Goal: Transaction & Acquisition: Purchase product/service

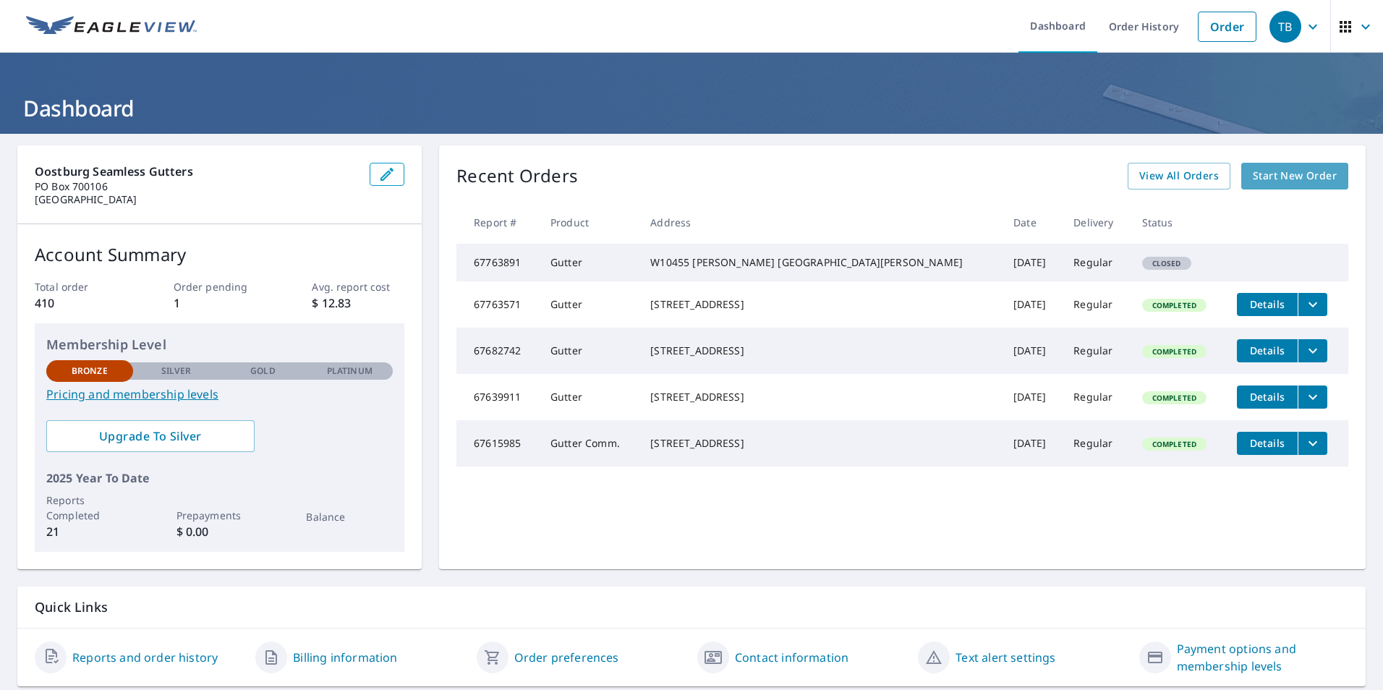
click at [1261, 178] on span "Start New Order" at bounding box center [1295, 176] width 84 height 18
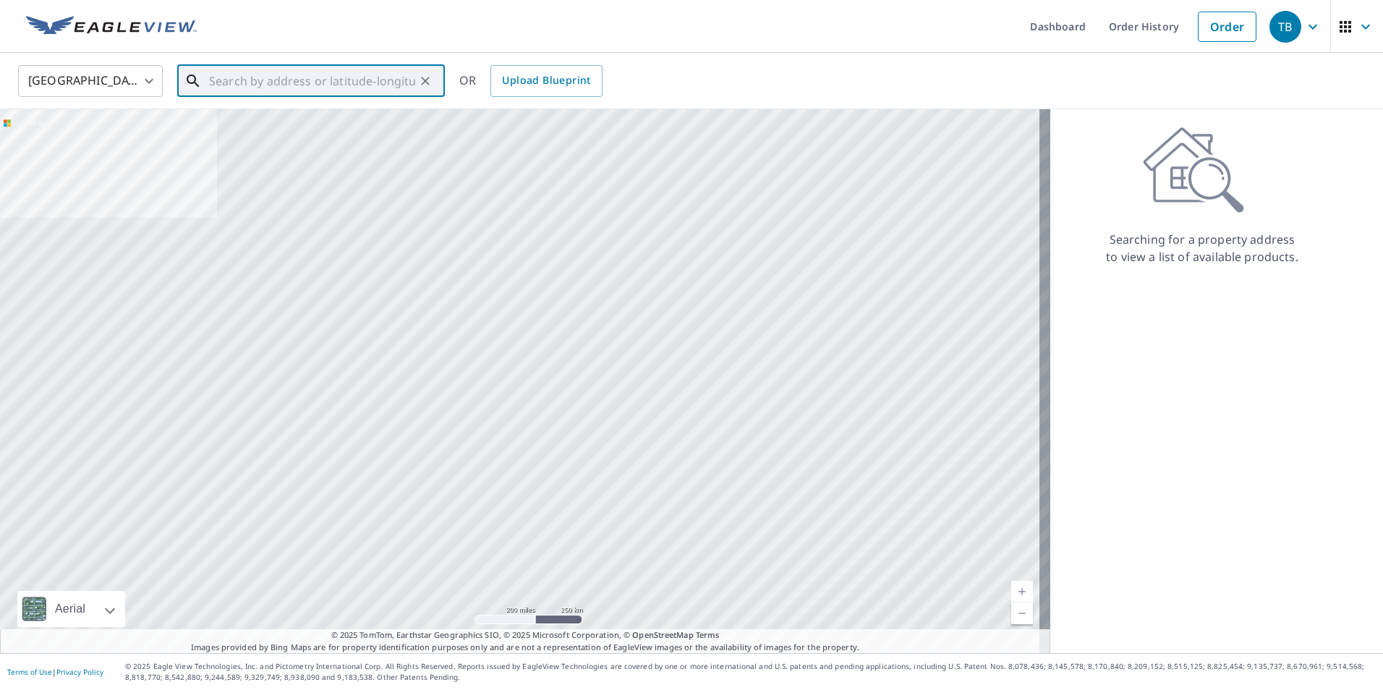
click at [273, 81] on input "text" at bounding box center [312, 81] width 206 height 40
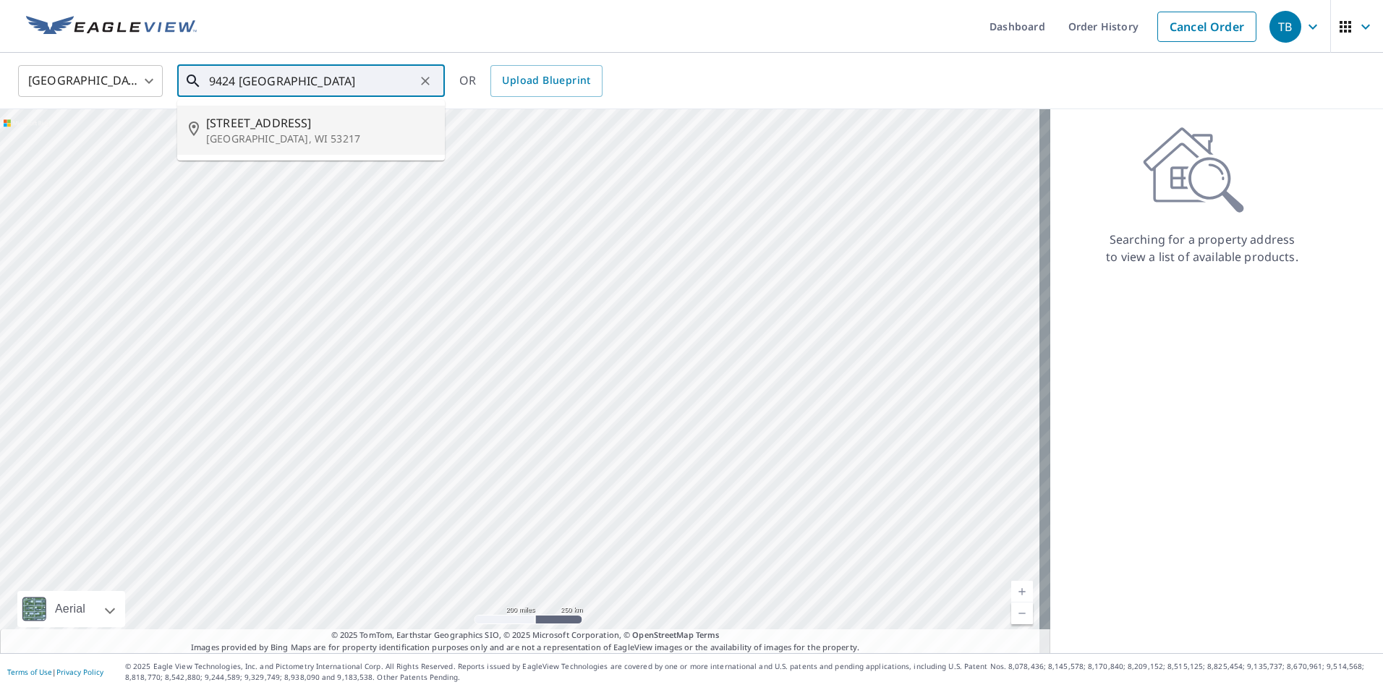
click at [270, 129] on span "[STREET_ADDRESS]" at bounding box center [319, 122] width 227 height 17
type input "[STREET_ADDRESS][PERSON_NAME]"
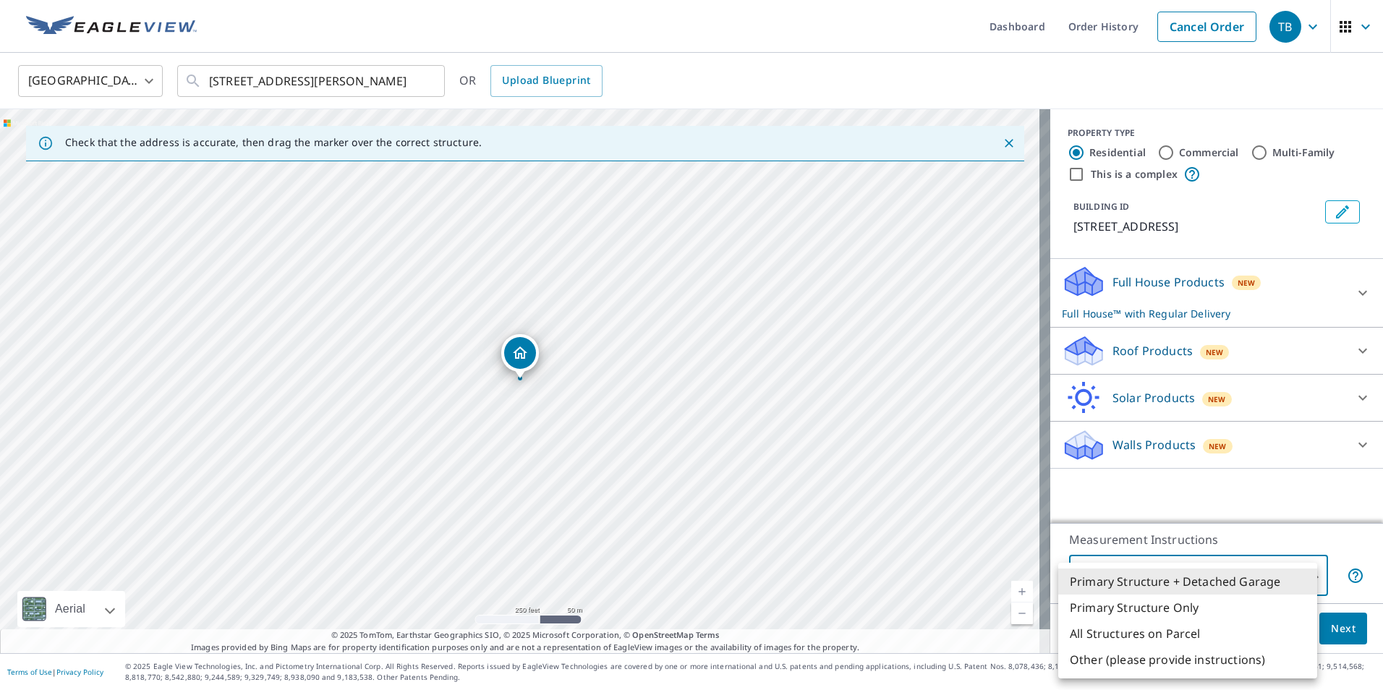
click at [1304, 576] on body "TB TB Dashboard Order History Cancel Order TB [GEOGRAPHIC_DATA] [GEOGRAPHIC_DAT…" at bounding box center [691, 345] width 1383 height 690
click at [1328, 524] on div at bounding box center [691, 345] width 1383 height 690
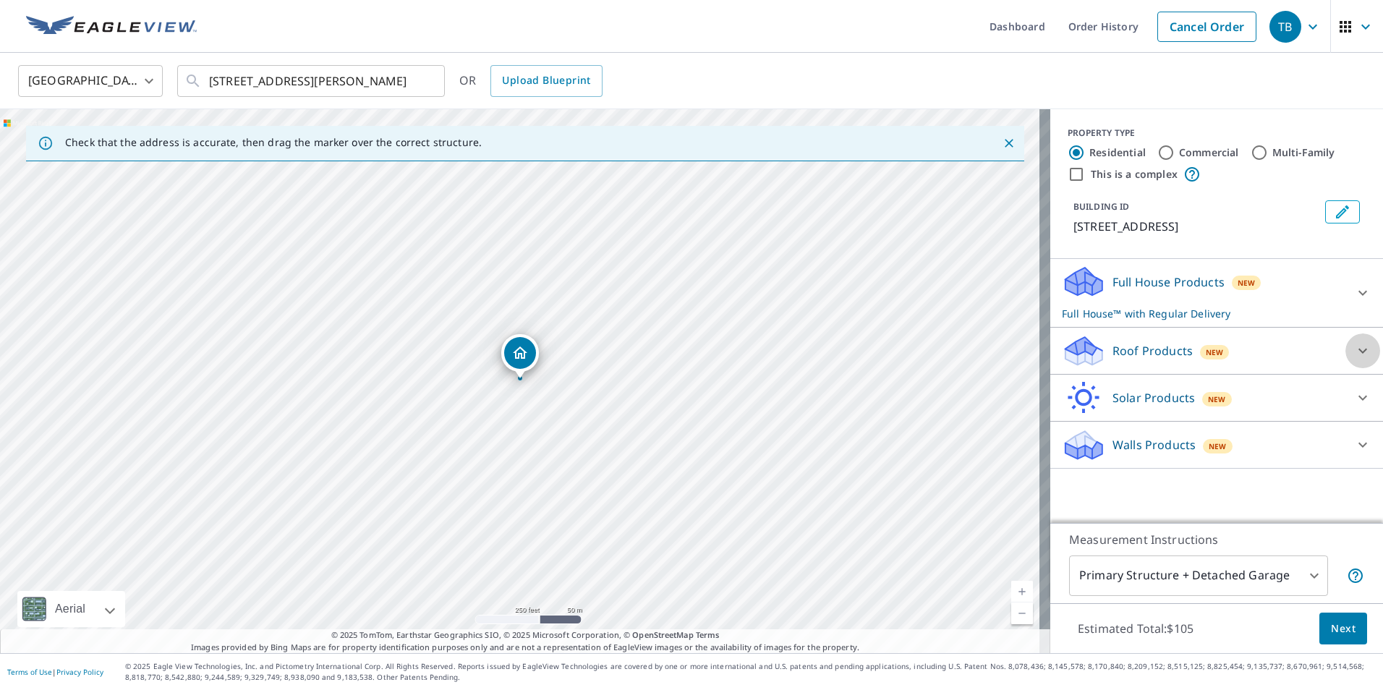
click at [1354, 355] on icon at bounding box center [1362, 350] width 17 height 17
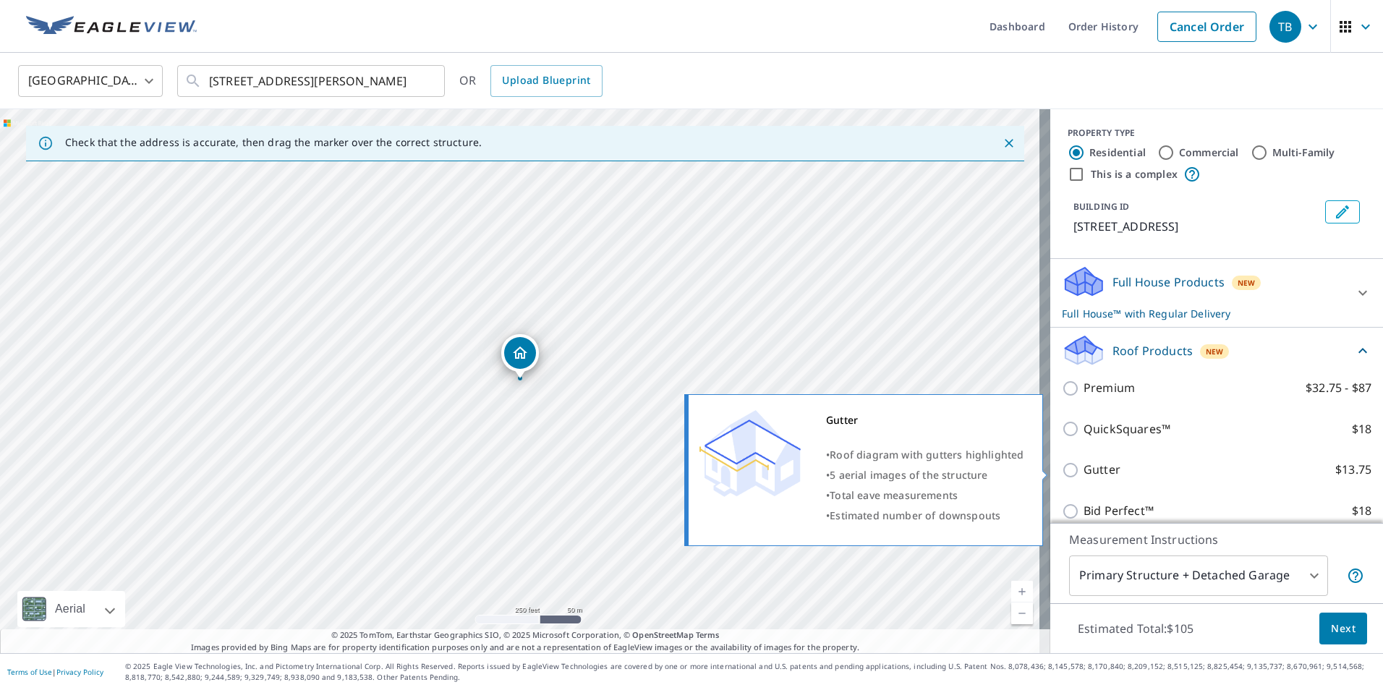
click at [1062, 468] on input "Gutter $13.75" at bounding box center [1073, 469] width 22 height 17
checkbox input "true"
checkbox input "false"
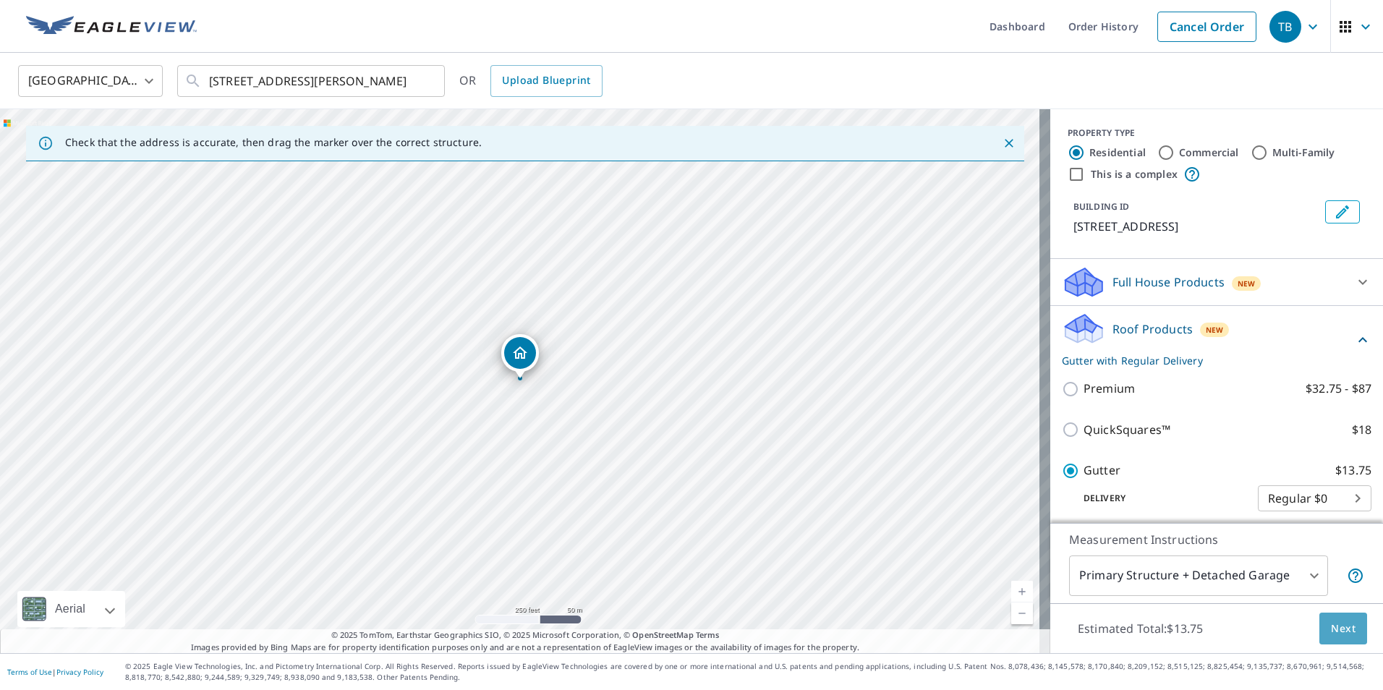
click at [1319, 628] on button "Next" at bounding box center [1343, 629] width 48 height 33
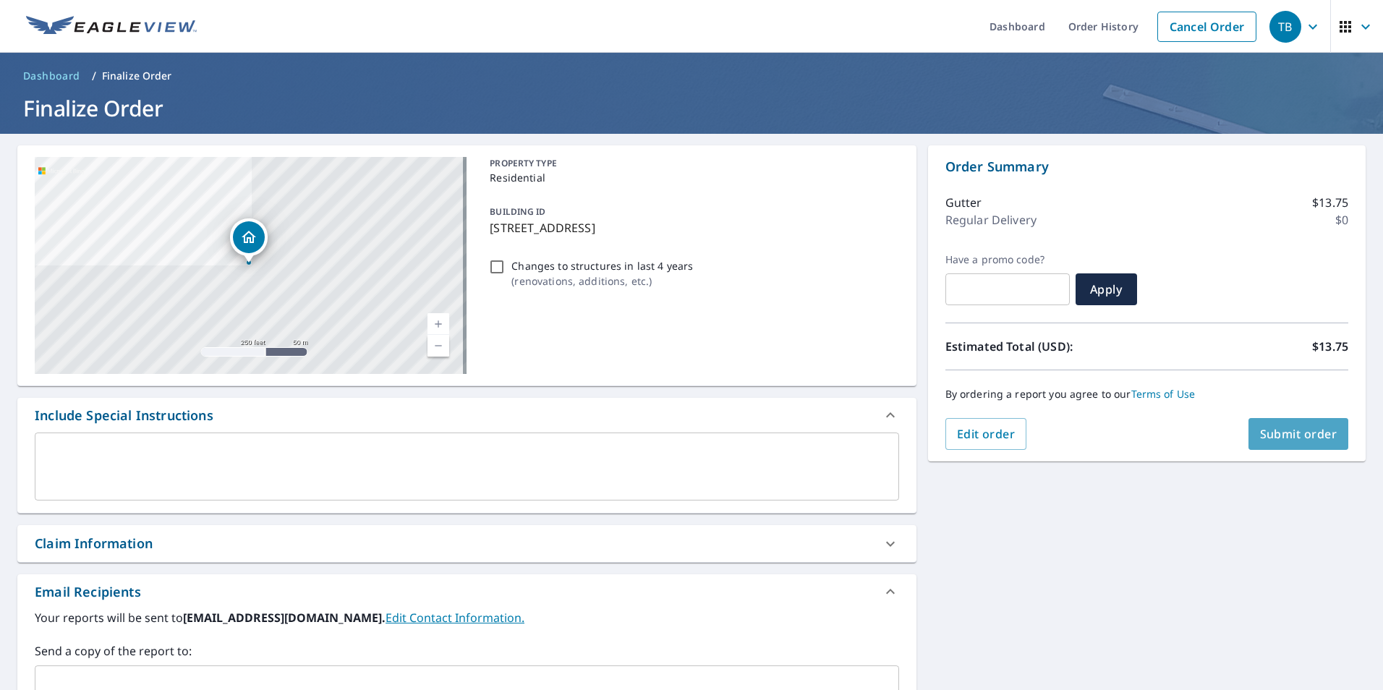
click at [1272, 434] on span "Submit order" at bounding box center [1298, 434] width 77 height 16
checkbox input "true"
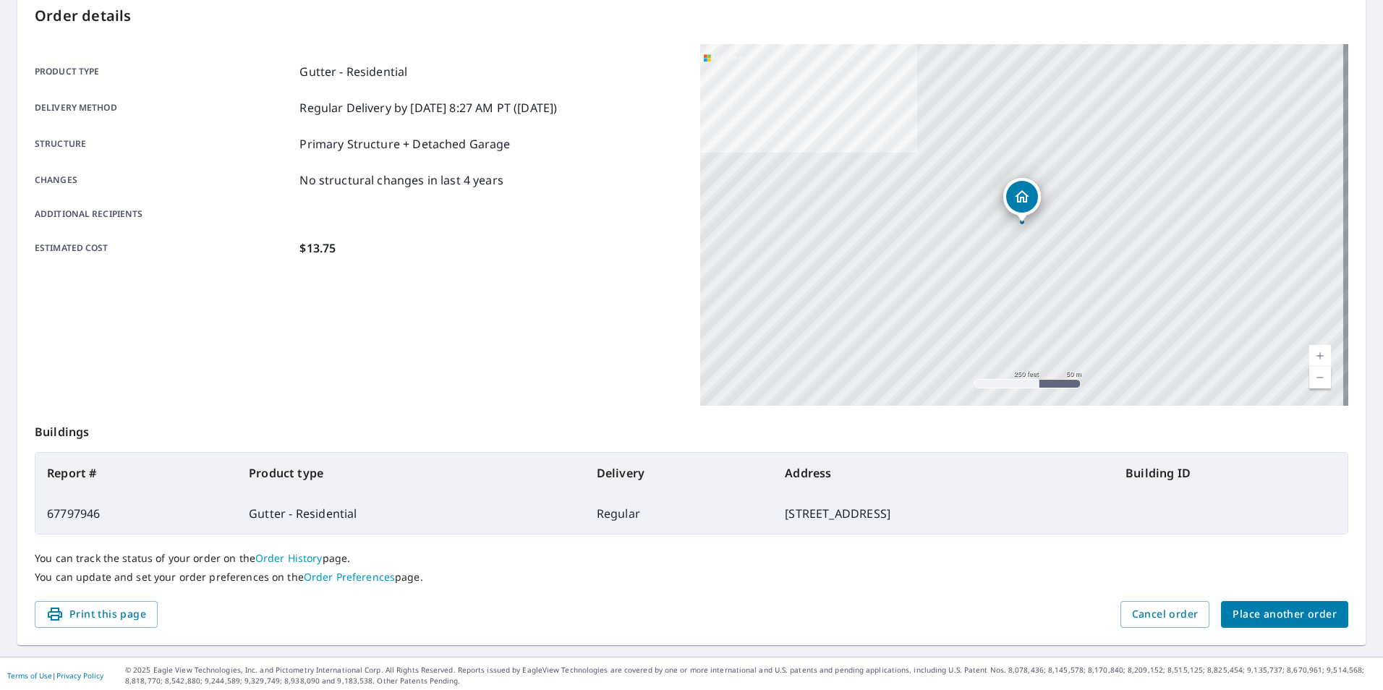
scroll to position [161, 0]
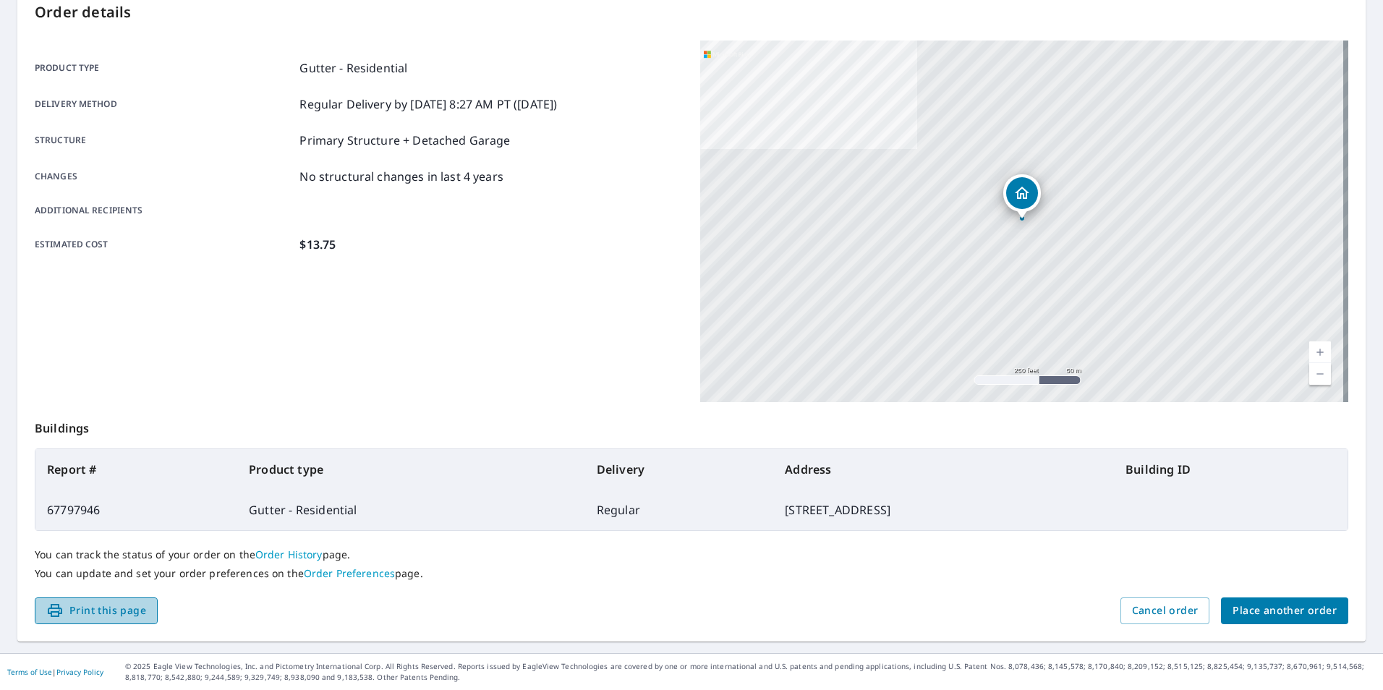
click at [88, 617] on span "Print this page" at bounding box center [96, 611] width 100 height 18
